Goal: Task Accomplishment & Management: Complete application form

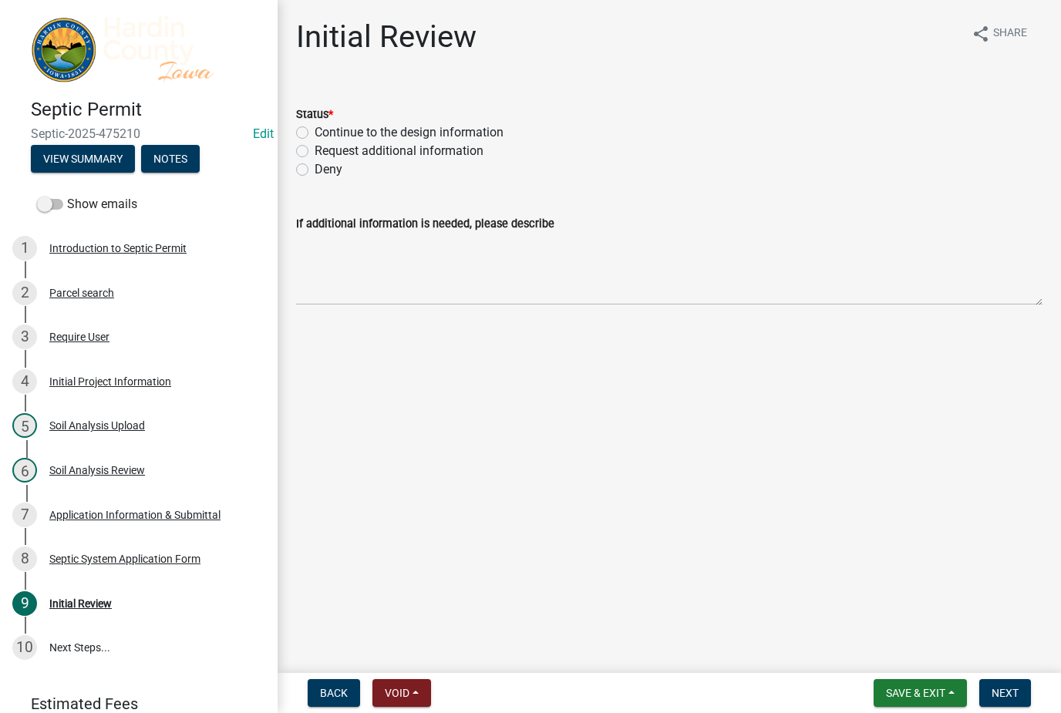
click at [904, 700] on span "Save & Exit" at bounding box center [915, 693] width 59 height 12
click at [902, 660] on button "Save & Exit" at bounding box center [905, 653] width 123 height 37
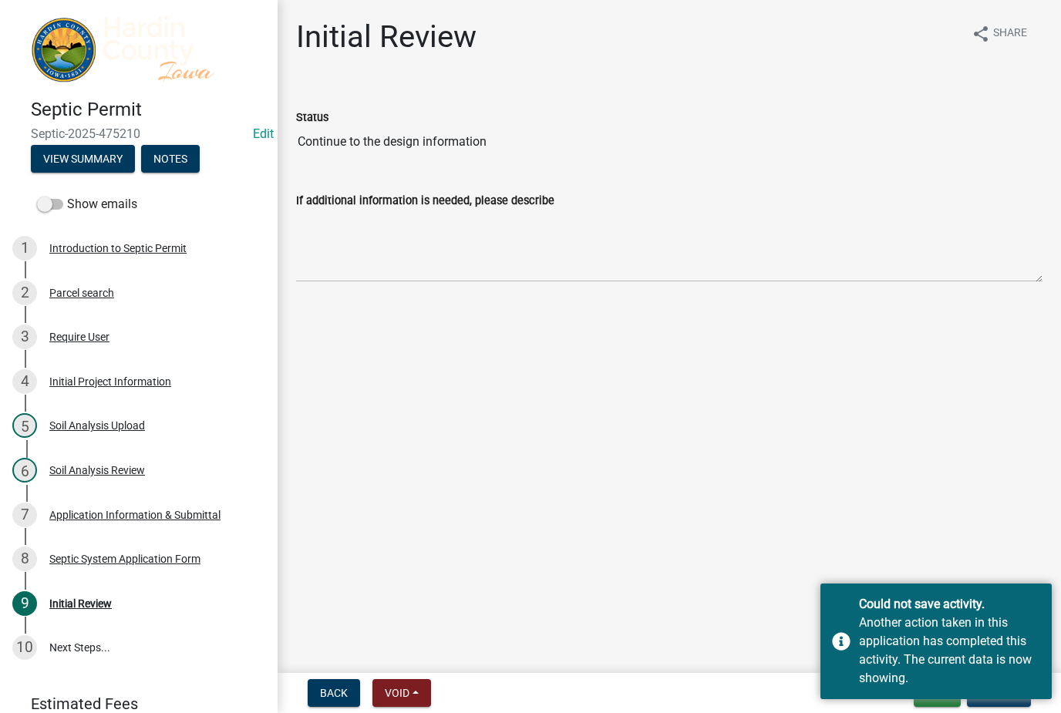
click at [900, 421] on main "Initial Review share Share Status Continue to the design information If additio…" at bounding box center [670, 333] width 784 height 667
click at [1036, 596] on div "Could not save activity." at bounding box center [949, 604] width 181 height 19
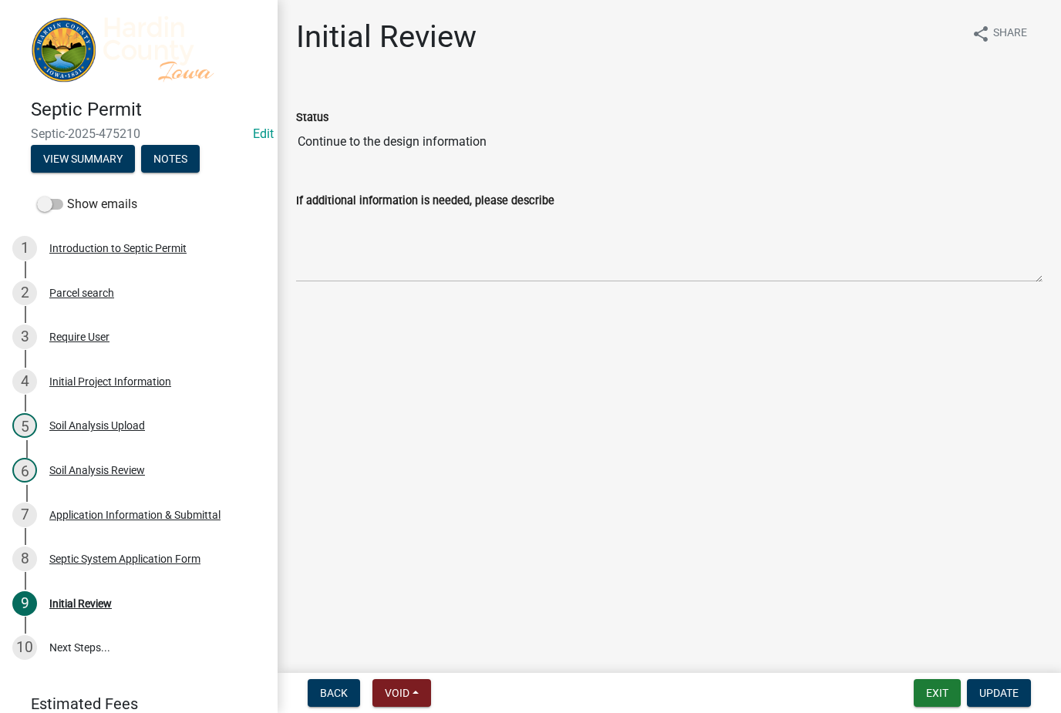
click at [928, 694] on button "Exit" at bounding box center [937, 694] width 47 height 28
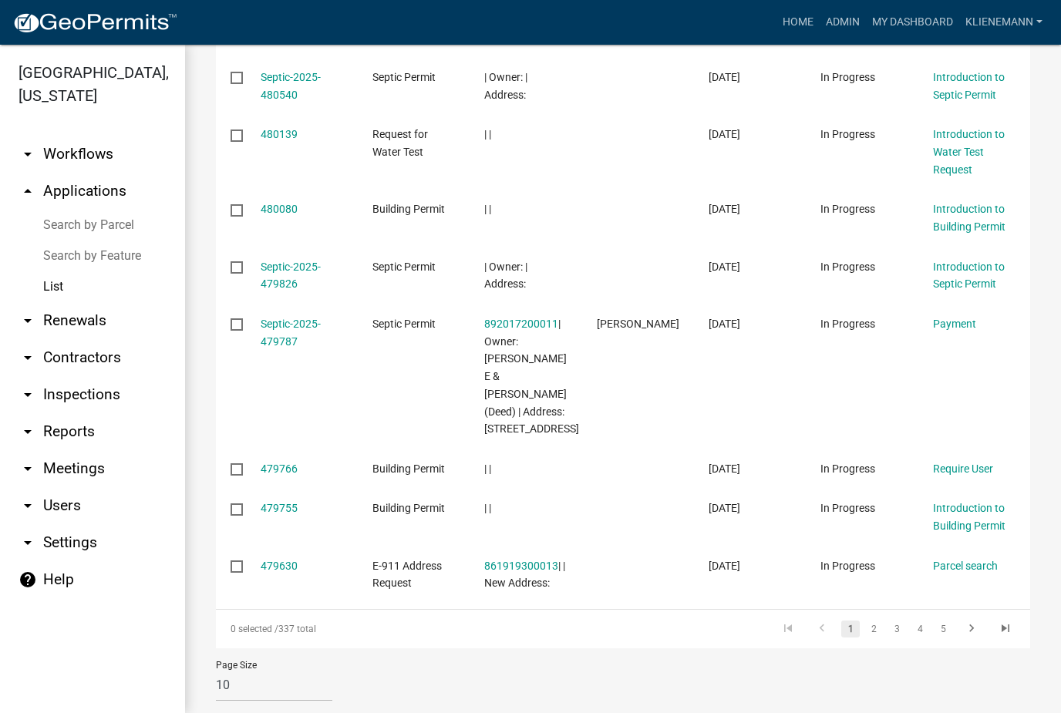
scroll to position [395, 0]
click at [897, 622] on link "3" at bounding box center [897, 630] width 19 height 17
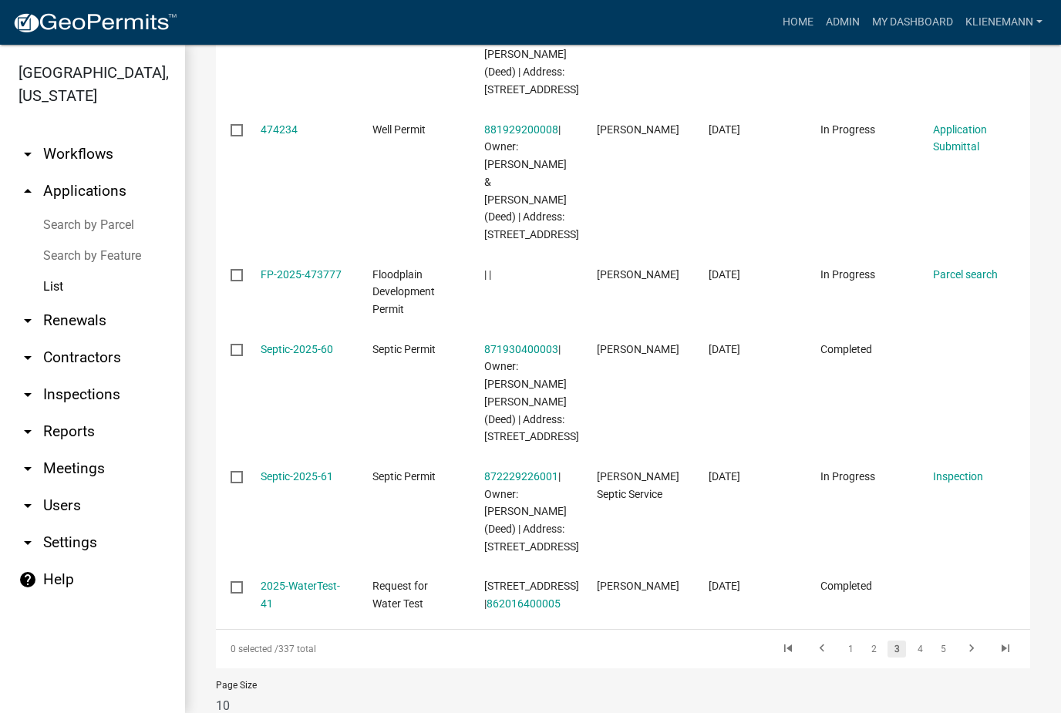
scroll to position [846, 0]
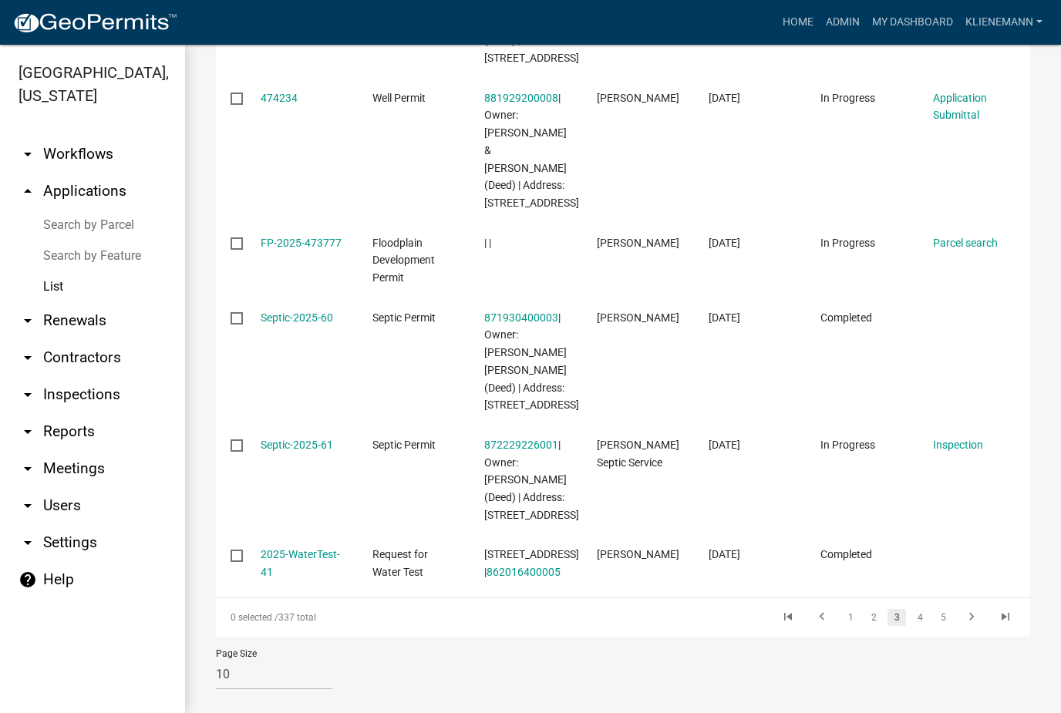
click at [870, 619] on link "2" at bounding box center [874, 617] width 19 height 17
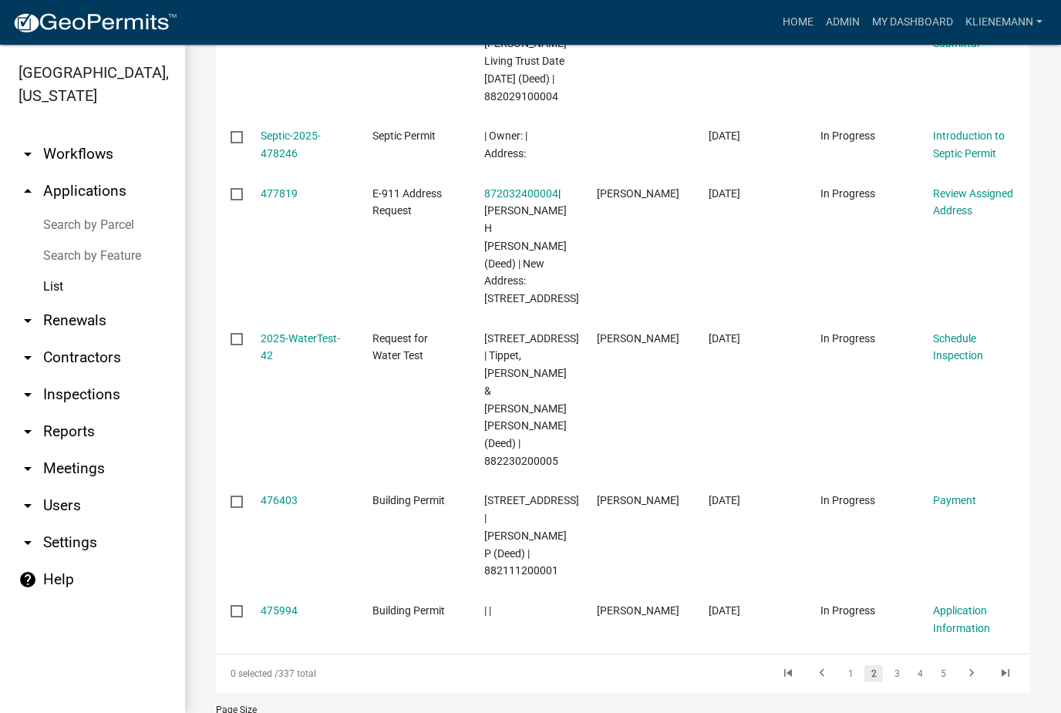
scroll to position [683, 0]
click at [852, 667] on link "1" at bounding box center [851, 675] width 19 height 17
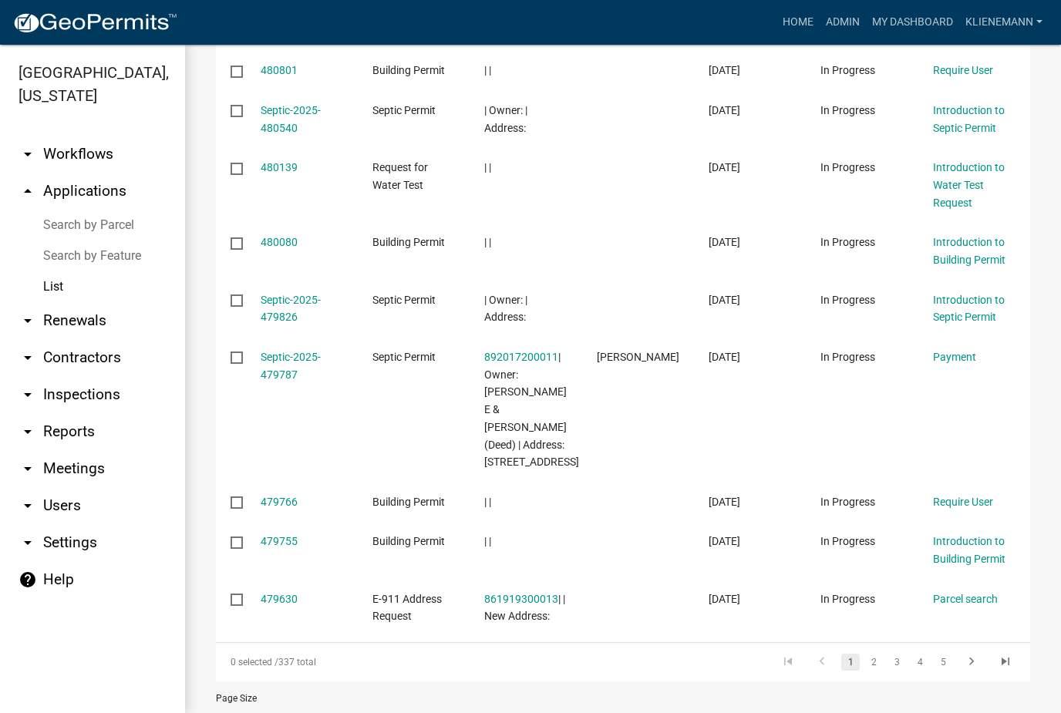
scroll to position [363, 0]
click at [872, 655] on link "2" at bounding box center [874, 663] width 19 height 17
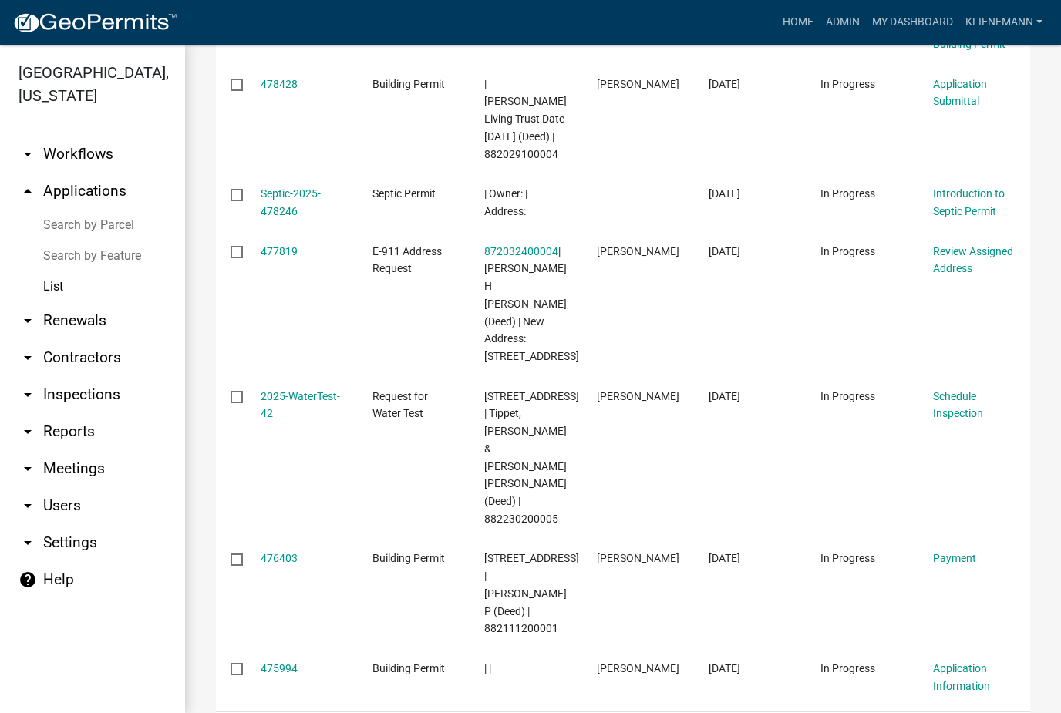
scroll to position [647, 0]
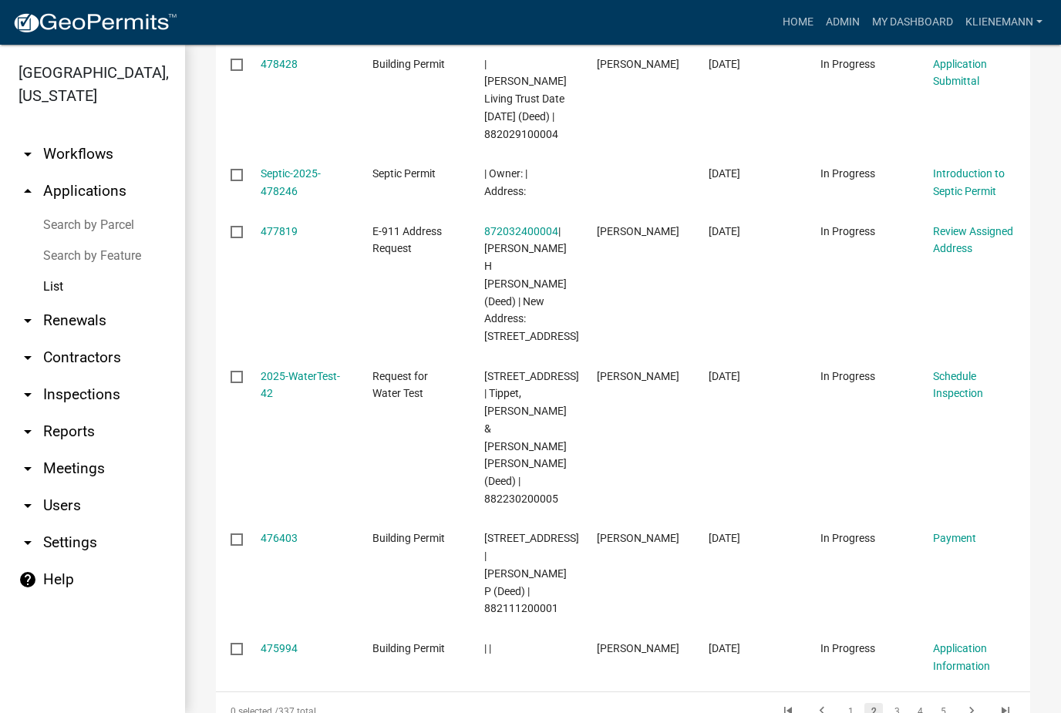
click at [893, 703] on link "3" at bounding box center [897, 711] width 19 height 17
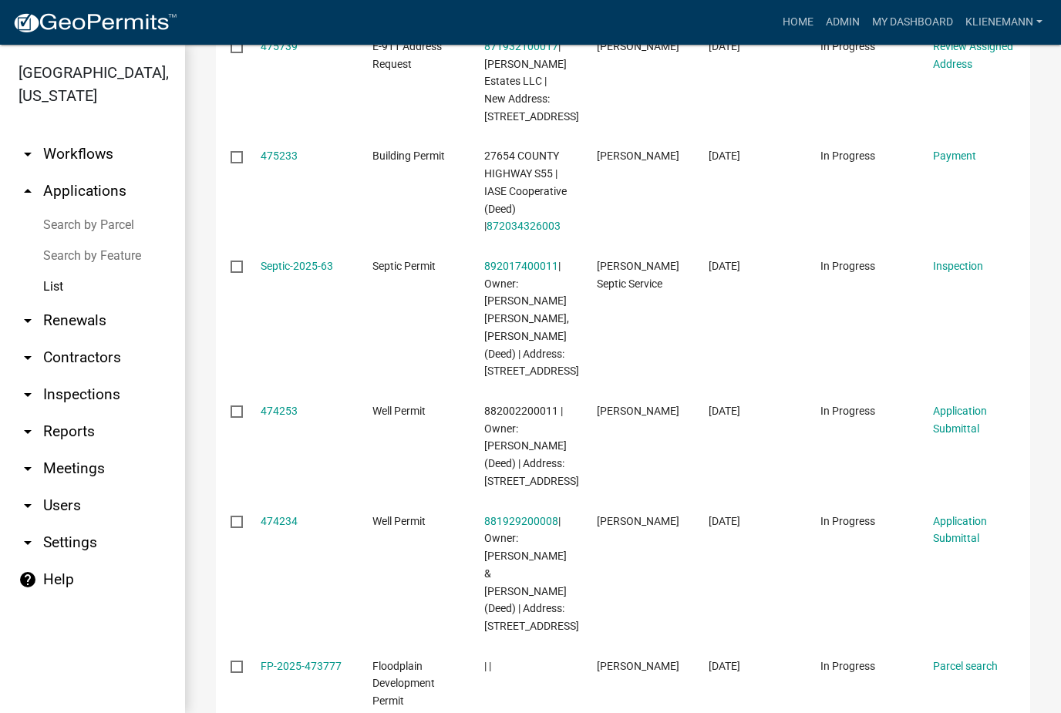
scroll to position [413, 0]
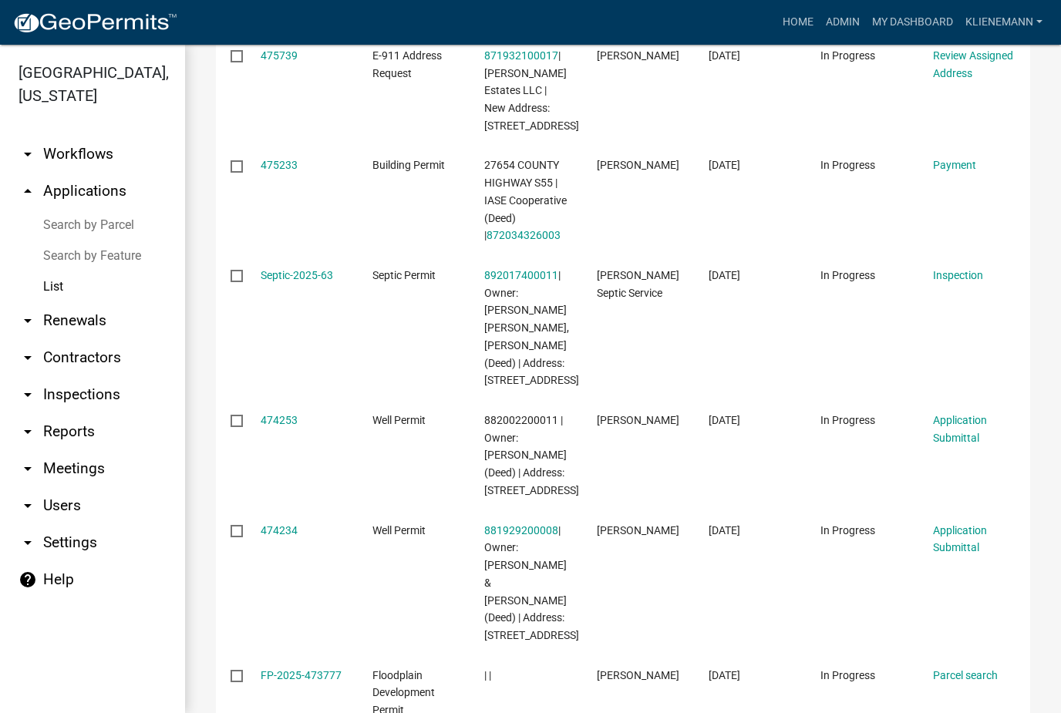
click at [284, 282] on link "Septic-2025-63" at bounding box center [297, 275] width 73 height 12
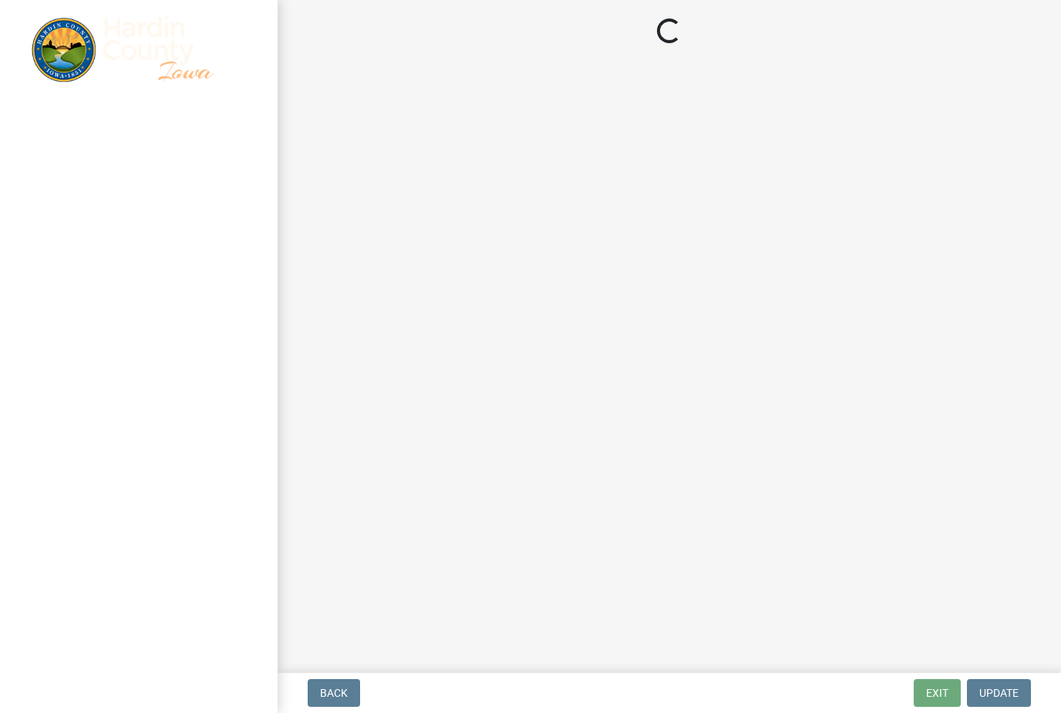
select select "92abfdc4-a32e-4fda-8546-51d3978c14c9"
select select "3f6a41d2-1bc0-4b02-a119-7a8f2dc110ad"
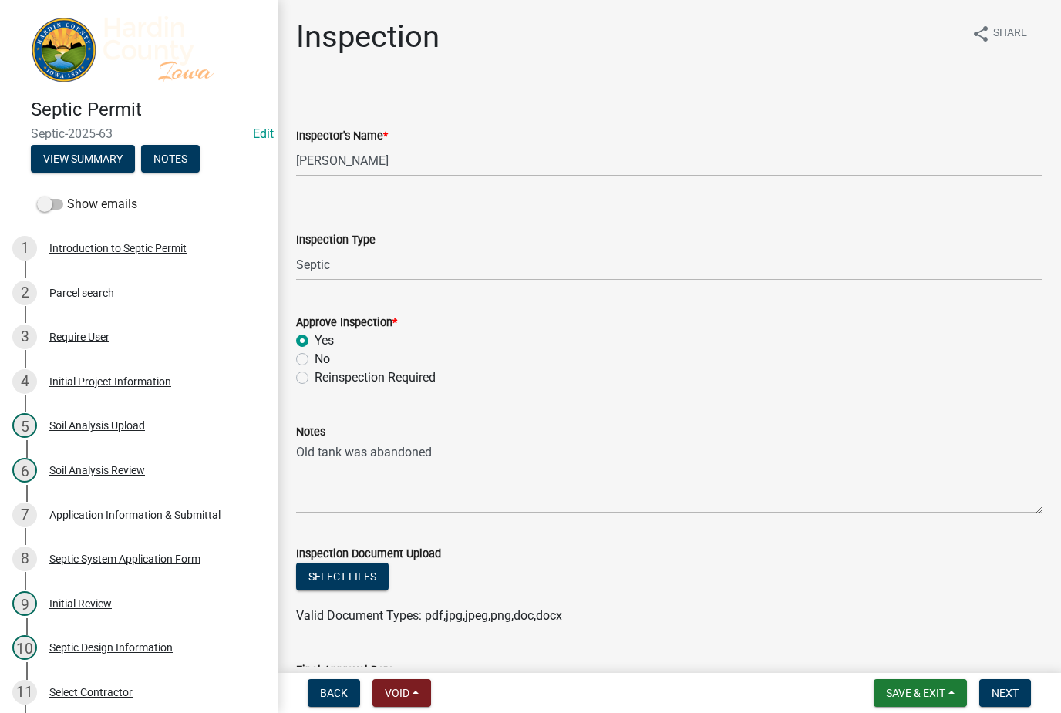
click at [324, 589] on button "Select files" at bounding box center [342, 577] width 93 height 28
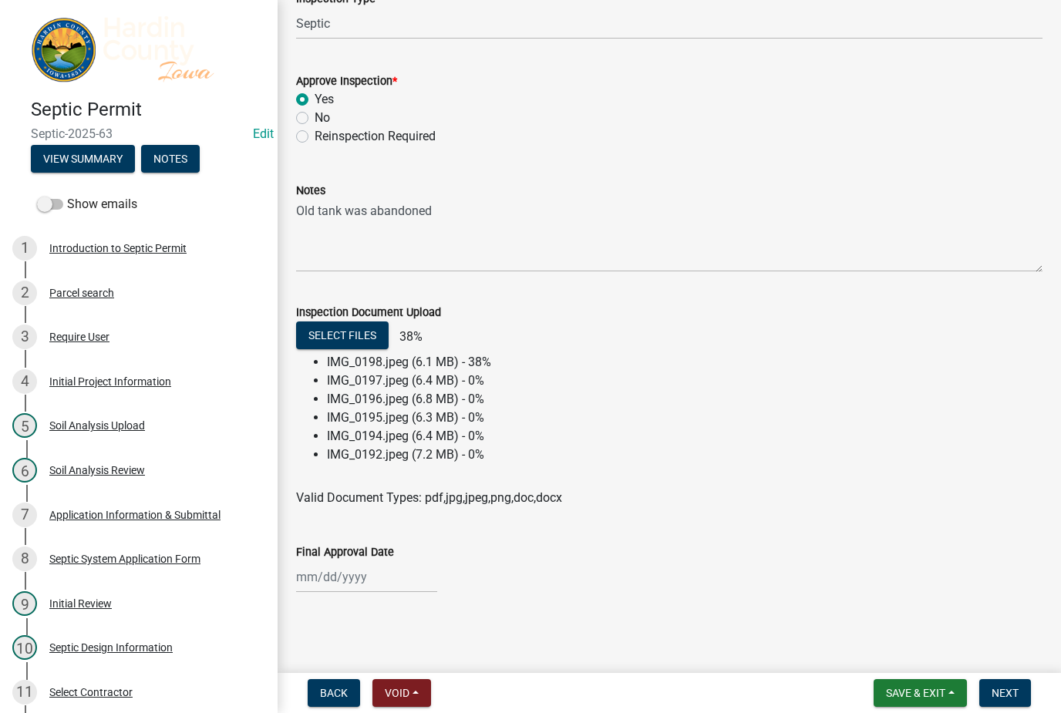
scroll to position [241, 0]
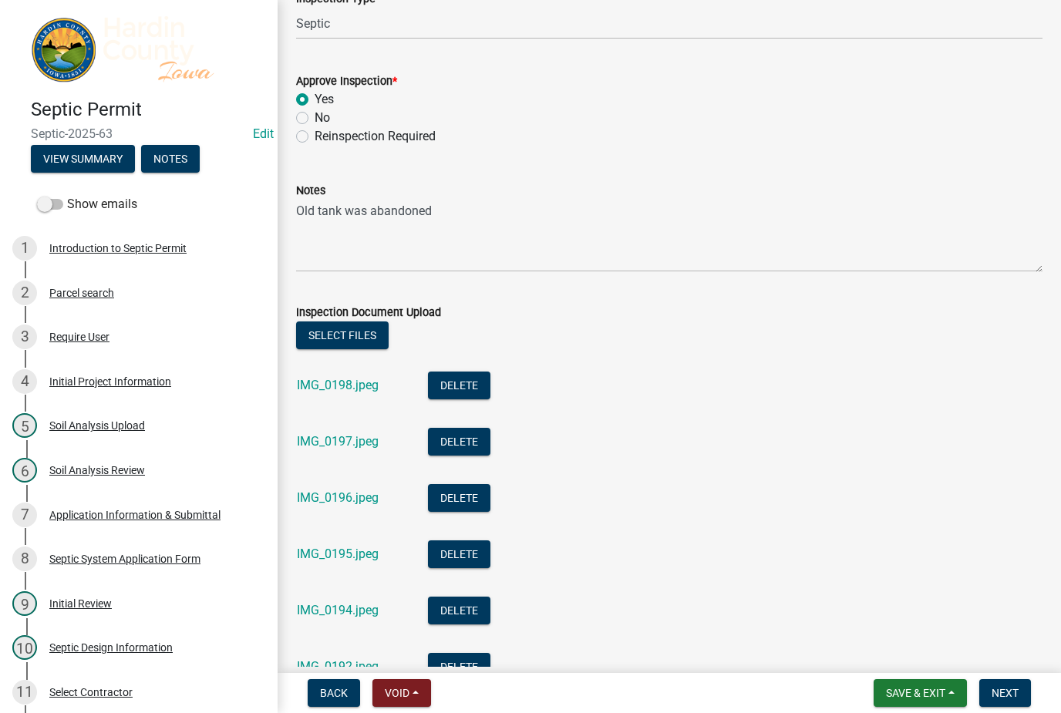
click at [929, 680] on button "Save & Exit" at bounding box center [920, 694] width 93 height 28
click at [934, 661] on button "Save & Exit" at bounding box center [905, 653] width 123 height 37
